Goal: Transaction & Acquisition: Obtain resource

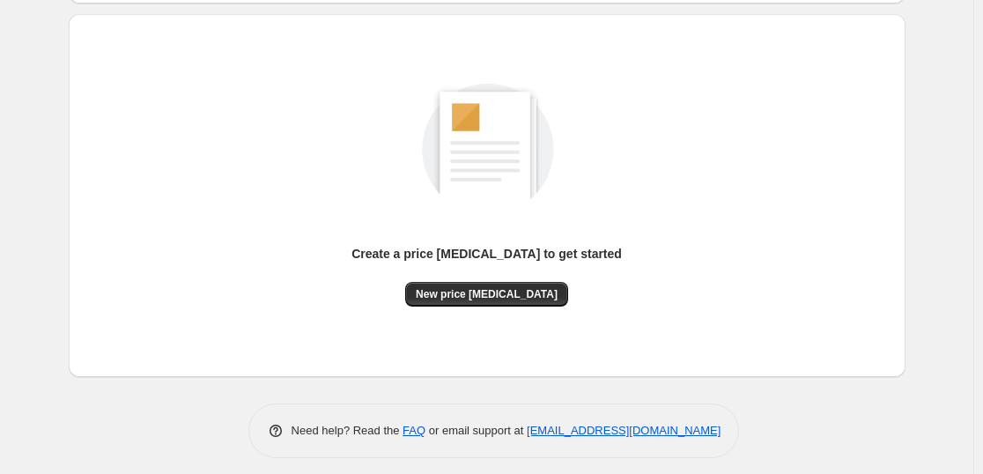
scroll to position [186, 0]
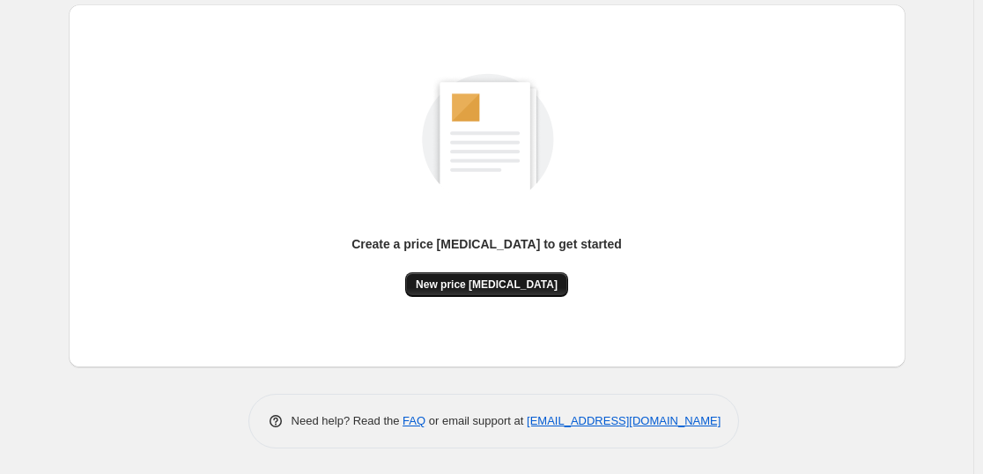
click at [458, 288] on span "New price [MEDICAL_DATA]" at bounding box center [487, 284] width 142 height 14
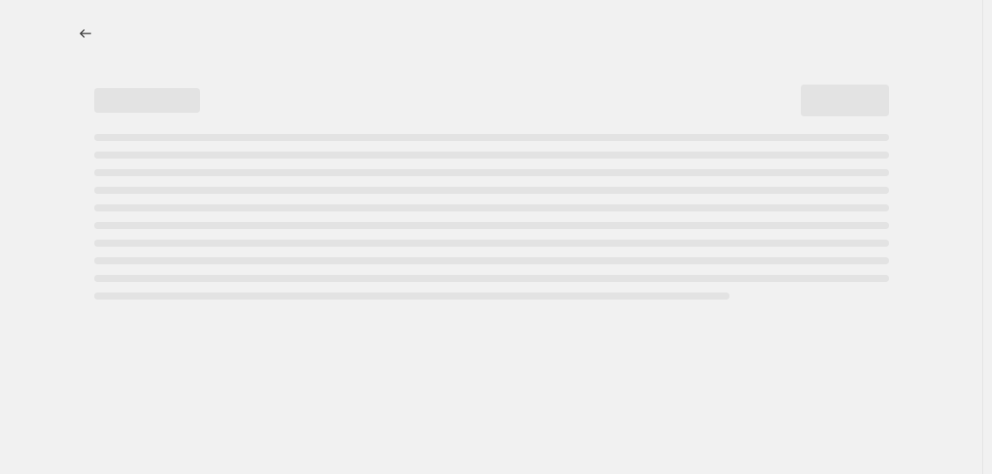
select select "percentage"
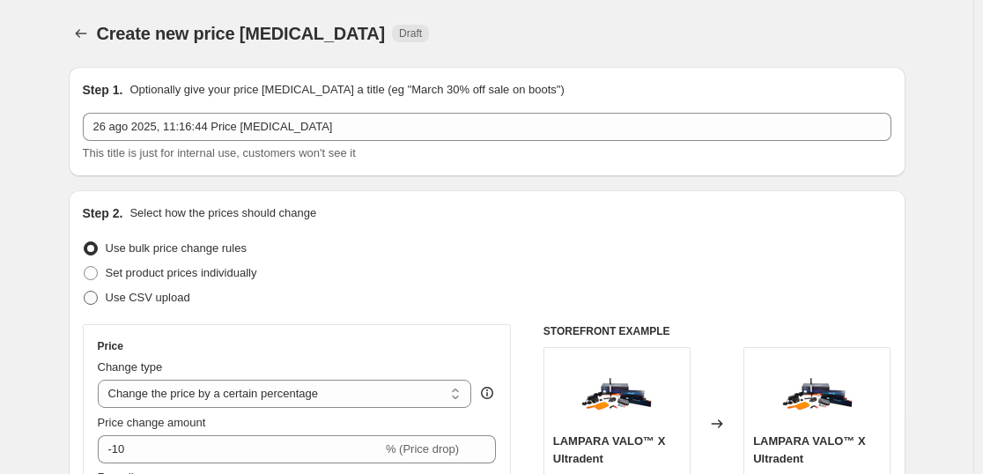
click at [99, 294] on span at bounding box center [91, 298] width 16 height 16
click at [85, 292] on input "Use CSV upload" at bounding box center [84, 291] width 1 height 1
radio input "true"
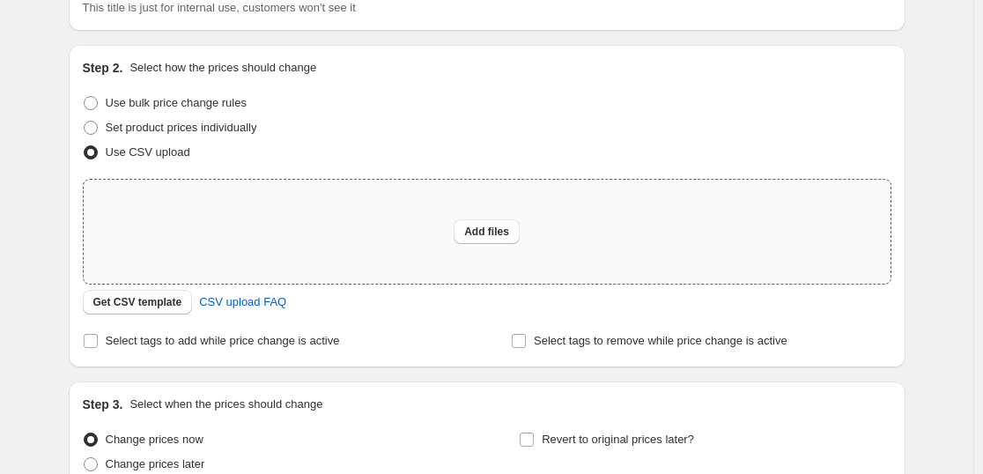
scroll to position [176, 0]
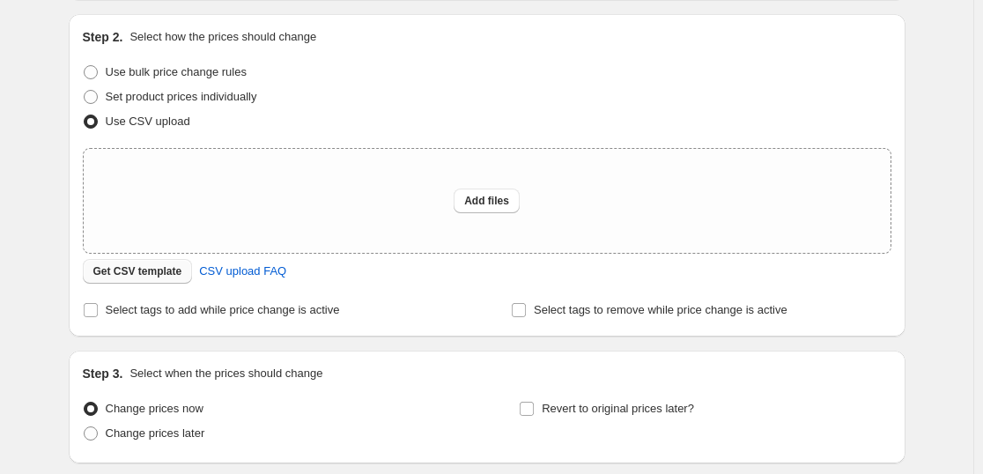
click at [131, 275] on span "Get CSV template" at bounding box center [137, 271] width 89 height 14
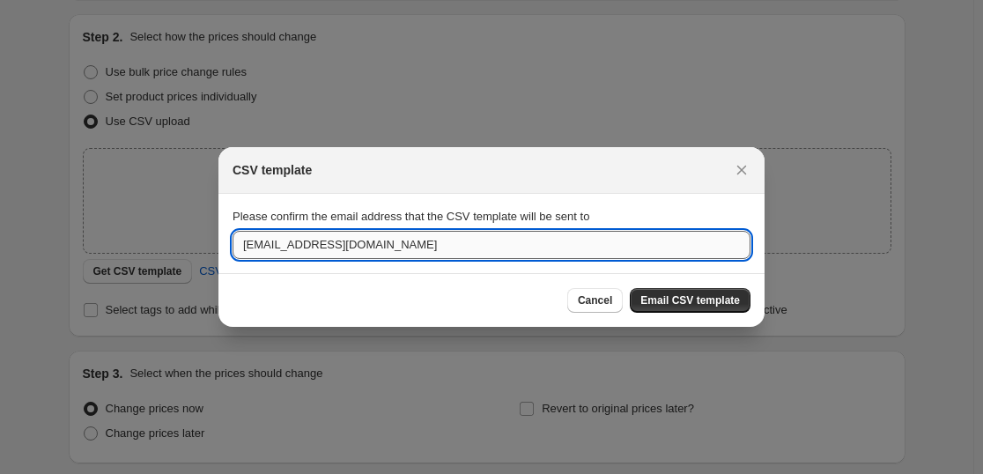
click at [460, 242] on input "info@sumistrosoccidentales.com" at bounding box center [492, 245] width 518 height 28
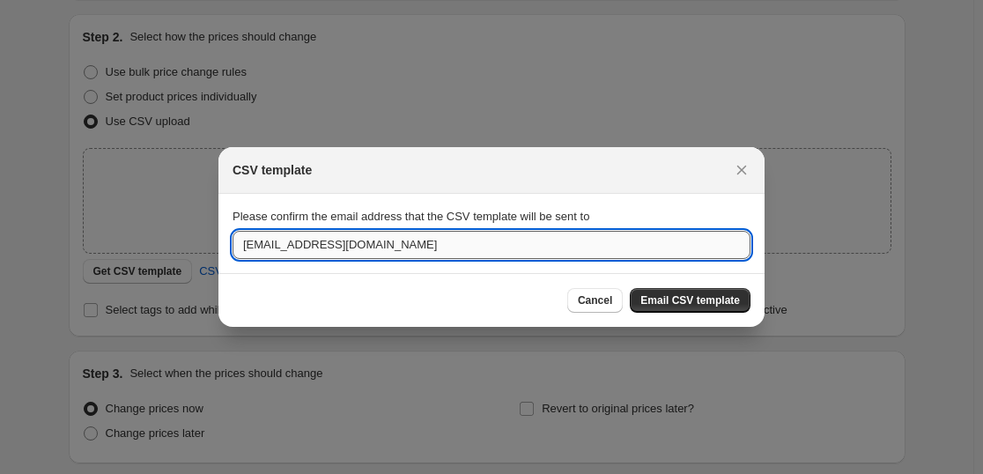
click at [460, 242] on input "info@sumistrosoccidentales.com" at bounding box center [492, 245] width 518 height 28
click at [318, 243] on input "alanalmeida006@gmail.com" at bounding box center [492, 245] width 518 height 28
type input "dentrodelbunker@gmail.com"
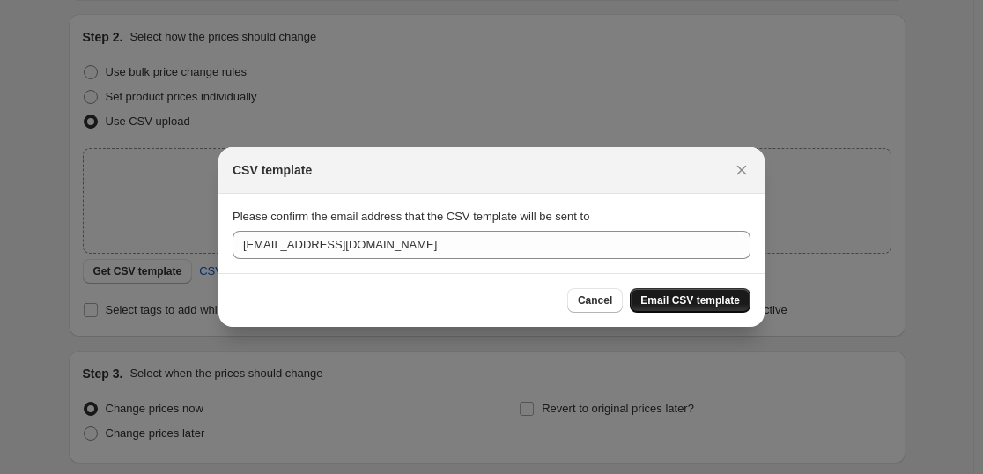
click at [670, 305] on span "Email CSV template" at bounding box center [690, 300] width 100 height 14
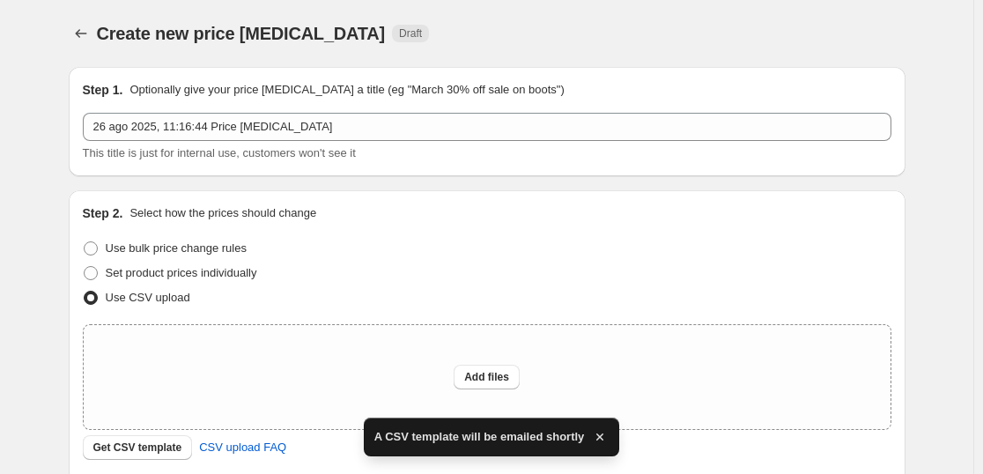
scroll to position [176, 0]
